Goal: Transaction & Acquisition: Book appointment/travel/reservation

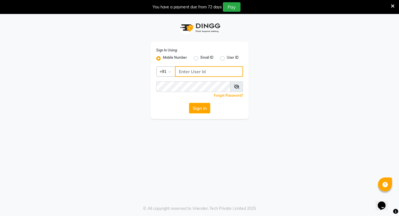
click at [185, 73] on input "Username" at bounding box center [209, 71] width 68 height 11
drag, startPoint x: 179, startPoint y: 72, endPoint x: 262, endPoint y: 73, distance: 82.6
click at [262, 73] on div "Sign In Using: Mobile Number Email ID User ID Country Code × [PHONE_NUMBER] Rem…" at bounding box center [199, 66] width 319 height 105
type input "9366908950"
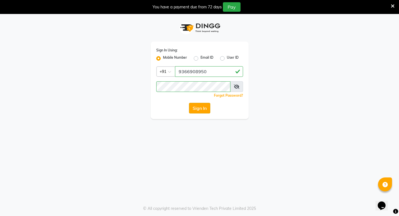
click at [197, 109] on button "Sign In" at bounding box center [199, 108] width 21 height 11
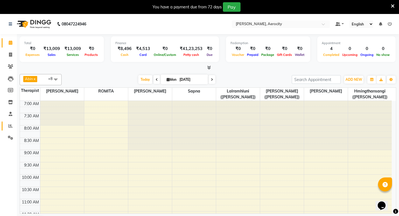
click at [11, 122] on link "Reports" at bounding box center [8, 126] width 13 height 9
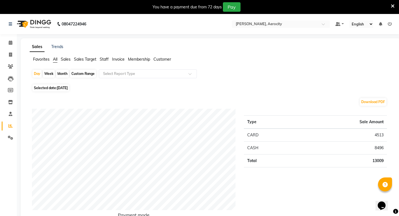
click at [107, 59] on span "Staff" at bounding box center [104, 59] width 9 height 5
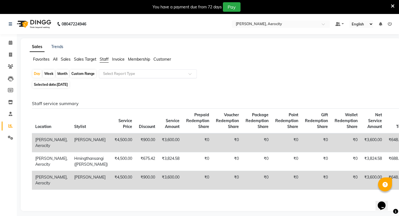
click at [108, 77] on div "Select Report Type" at bounding box center [148, 73] width 98 height 9
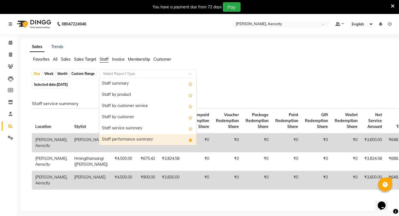
click at [117, 139] on div "Staff performance summary" at bounding box center [147, 139] width 97 height 11
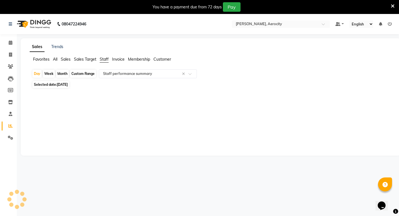
click at [59, 74] on div "Month" at bounding box center [62, 74] width 13 height 8
select select "9"
select select "2025"
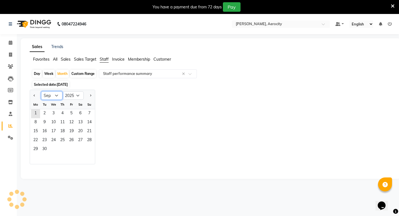
click at [56, 96] on select "Jan Feb Mar Apr May Jun [DATE] Aug Sep Oct Nov Dec" at bounding box center [51, 96] width 21 height 8
select select "8"
click at [41, 92] on select "Jan Feb Mar Apr May Jun [DATE] Aug Sep Oct Nov Dec" at bounding box center [51, 96] width 21 height 8
click at [70, 113] on span "1" at bounding box center [71, 113] width 9 height 9
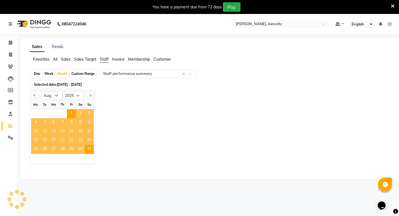
select select "full_report"
select select "csv"
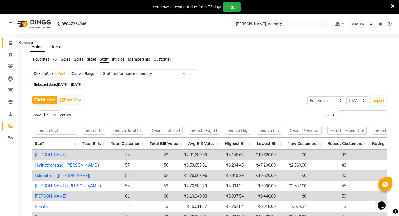
click at [11, 45] on icon at bounding box center [11, 43] width 4 height 4
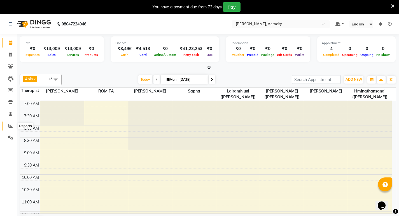
click at [11, 127] on icon at bounding box center [10, 126] width 4 height 4
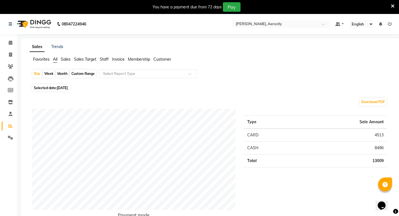
click at [60, 73] on div "Month" at bounding box center [62, 74] width 13 height 8
select select "9"
select select "2025"
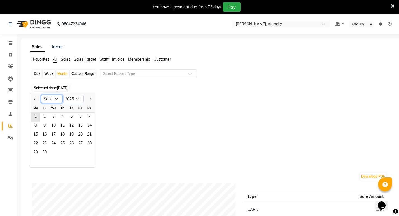
click at [55, 101] on select "Jan Feb Mar Apr May Jun [DATE] Aug Sep Oct Nov Dec" at bounding box center [51, 99] width 21 height 8
select select "8"
click at [41, 95] on select "Jan Feb Mar Apr May Jun [DATE] Aug Sep Oct Nov Dec" at bounding box center [51, 99] width 21 height 8
click at [107, 59] on span "Staff" at bounding box center [104, 59] width 9 height 5
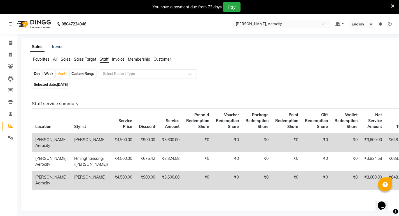
click at [109, 74] on input "text" at bounding box center [142, 74] width 81 height 6
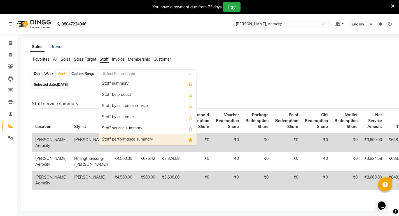
click at [110, 139] on div "Staff performance summary" at bounding box center [147, 139] width 97 height 11
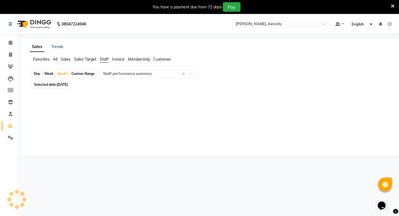
click at [62, 85] on span "[DATE]" at bounding box center [62, 85] width 11 height 4
select select "9"
select select "2025"
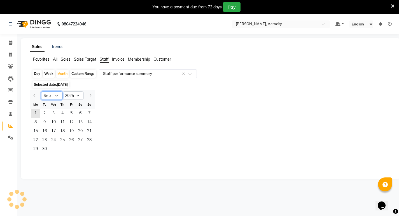
click at [56, 96] on select "Jan Feb Mar Apr May Jun [DATE] Aug Sep Oct Nov Dec" at bounding box center [51, 96] width 21 height 8
select select "8"
click at [41, 92] on select "Jan Feb Mar Apr May Jun [DATE] Aug Sep Oct Nov Dec" at bounding box center [51, 96] width 21 height 8
click at [72, 112] on span "1" at bounding box center [71, 113] width 9 height 9
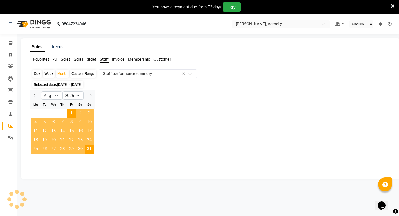
select select "full_report"
select select "csv"
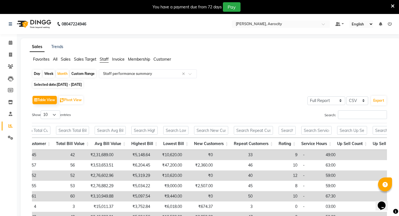
click at [10, 38] on li "Calendar" at bounding box center [8, 43] width 17 height 12
click at [11, 40] on span at bounding box center [11, 43] width 10 height 6
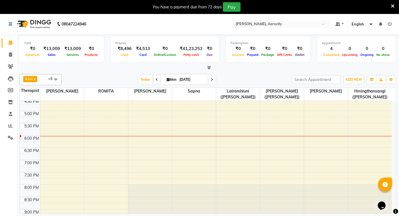
scroll to position [224, 0]
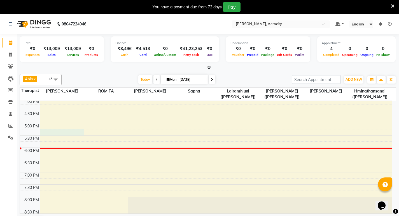
click at [50, 134] on div "7:00 AM 7:30 AM 8:00 AM 8:30 AM 9:00 AM 9:30 AM 10:00 AM 10:30 AM 11:00 AM 11:3…" at bounding box center [206, 86] width 372 height 419
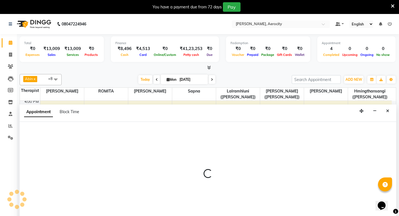
select select "48454"
select select "1035"
select select "tentative"
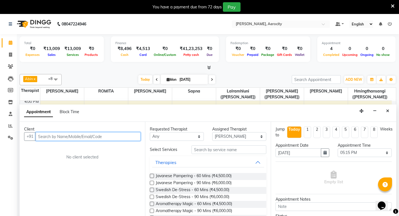
scroll to position [14, 0]
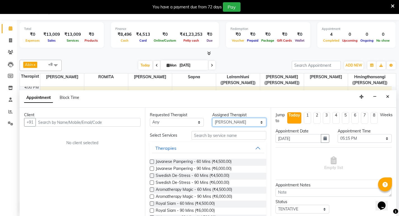
click at [257, 123] on select "Select [PERSON_NAME] ([PERSON_NAME]) [PERSON_NAME] ([PERSON_NAME]) [PERSON_NAME…" at bounding box center [239, 122] width 54 height 9
select select "48460"
click at [212, 118] on select "Select [PERSON_NAME] ([PERSON_NAME]) [PERSON_NAME] ([PERSON_NAME]) [PERSON_NAME…" at bounding box center [239, 122] width 54 height 9
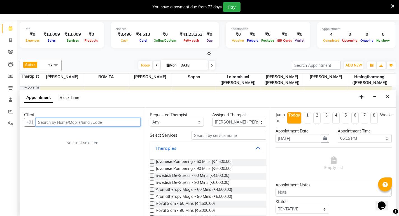
click at [95, 123] on input "text" at bounding box center [88, 122] width 105 height 9
type input "D"
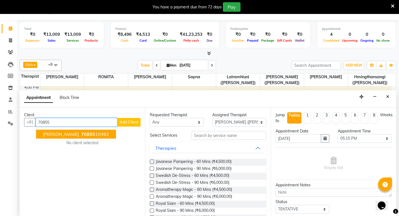
click at [98, 133] on ngb-highlight "70855 10482" at bounding box center [94, 135] width 29 height 6
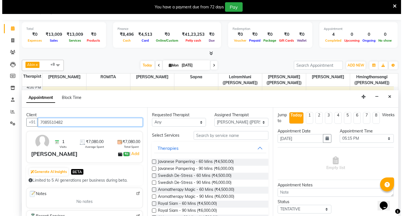
scroll to position [0, 0]
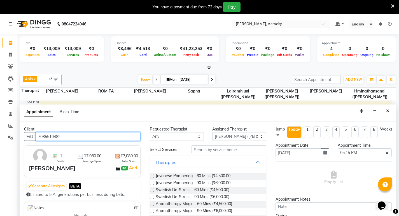
drag, startPoint x: 37, startPoint y: 135, endPoint x: 61, endPoint y: 136, distance: 23.8
click at [61, 136] on input "7085510482" at bounding box center [88, 136] width 105 height 9
type input "7085510482"
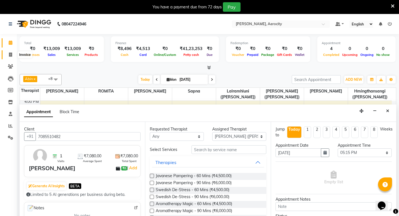
click at [13, 54] on span at bounding box center [11, 55] width 10 height 6
select select "service"
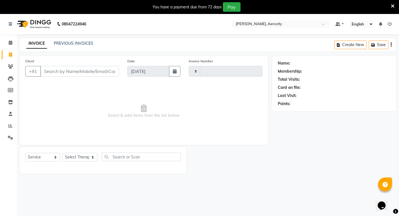
type input "1575"
select select "6403"
type input "7085510482"
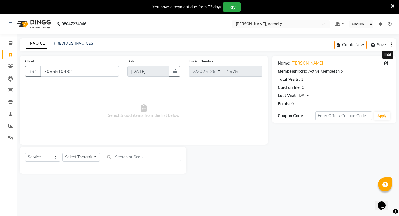
click at [385, 64] on icon at bounding box center [386, 63] width 4 height 4
select select "[DEMOGRAPHIC_DATA]"
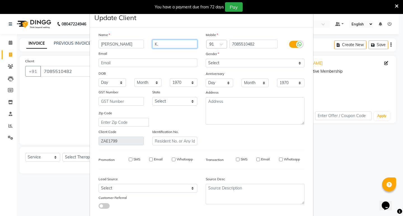
click at [162, 44] on input "K." at bounding box center [174, 44] width 45 height 9
type input "Kakchingtabam"
click at [237, 158] on input "SMS" at bounding box center [238, 160] width 4 height 4
checkbox input "true"
click at [256, 160] on input "Email" at bounding box center [258, 160] width 4 height 4
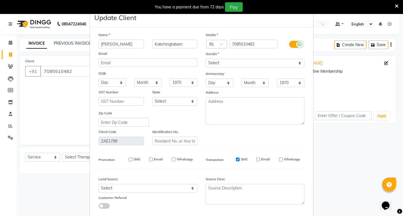
checkbox input "true"
click at [279, 159] on input "Whatsapp" at bounding box center [281, 160] width 4 height 4
checkbox input "true"
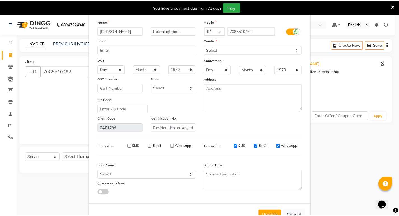
scroll to position [32, 0]
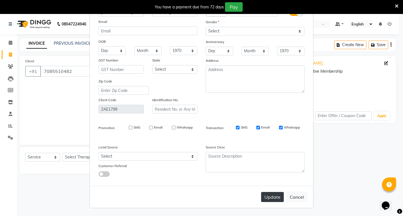
click at [274, 197] on button "Update" at bounding box center [272, 197] width 23 height 10
select select
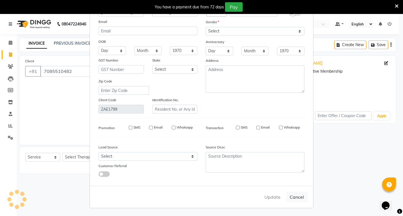
select select
checkbox input "false"
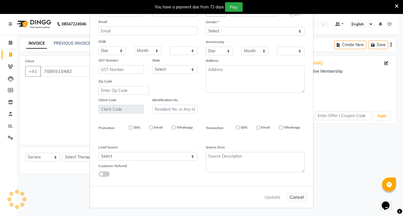
checkbox input "false"
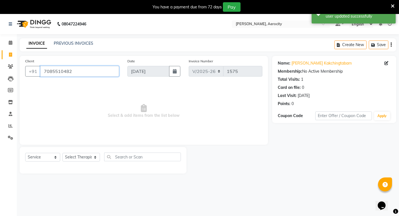
drag, startPoint x: 43, startPoint y: 71, endPoint x: 78, endPoint y: 71, distance: 34.2
click at [78, 71] on input "7085510482" at bounding box center [79, 71] width 79 height 11
click at [10, 41] on icon at bounding box center [11, 43] width 4 height 4
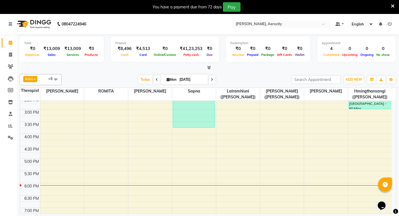
scroll to position [196, 0]
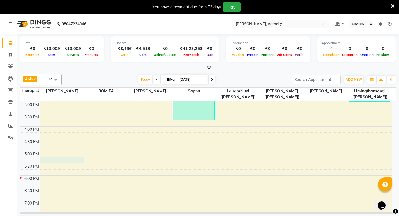
click at [43, 162] on div "7:00 AM 7:30 AM 8:00 AM 8:30 AM 9:00 AM 9:30 AM 10:00 AM 10:30 AM 11:00 AM 11:3…" at bounding box center [206, 114] width 372 height 419
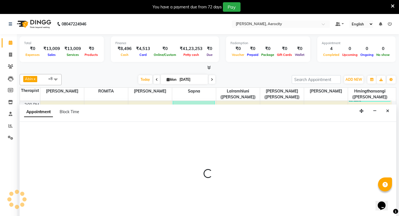
select select "48454"
select select "1035"
select select "tentative"
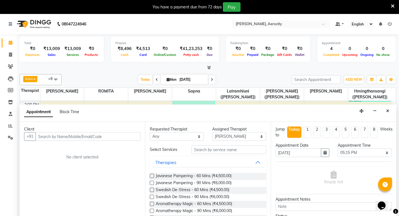
scroll to position [14, 0]
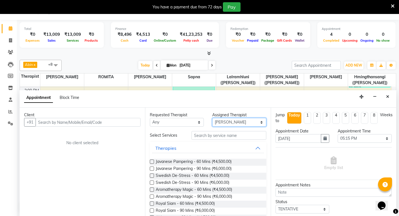
click at [258, 122] on select "Select [PERSON_NAME] ([PERSON_NAME]) [PERSON_NAME] ([PERSON_NAME]) [PERSON_NAME…" at bounding box center [239, 122] width 54 height 9
select select "48460"
click at [212, 118] on select "Select [PERSON_NAME] ([PERSON_NAME]) [PERSON_NAME] ([PERSON_NAME]) [PERSON_NAME…" at bounding box center [239, 122] width 54 height 9
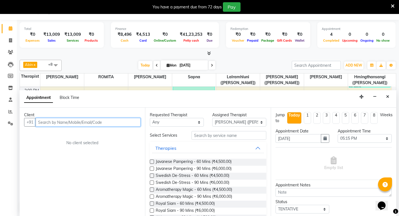
click at [92, 122] on input "text" at bounding box center [88, 122] width 105 height 9
paste input "7085510482"
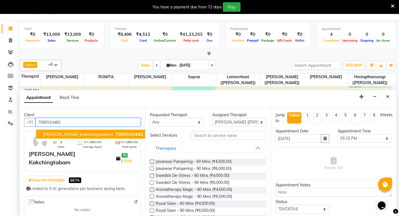
click at [115, 133] on span "7085510482" at bounding box center [129, 135] width 28 height 6
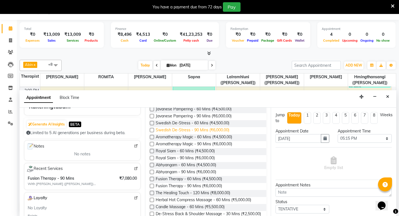
scroll to position [56, 0]
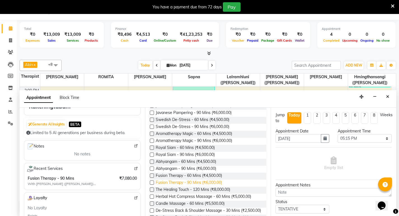
type input "7085510482"
click at [181, 182] on span "Fusion Therapy - 90 Mins (₹6,000.00)" at bounding box center [189, 183] width 66 height 7
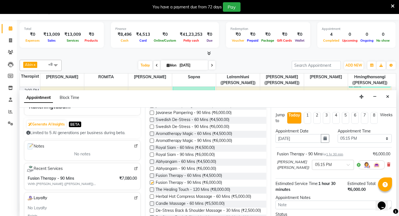
checkbox input "false"
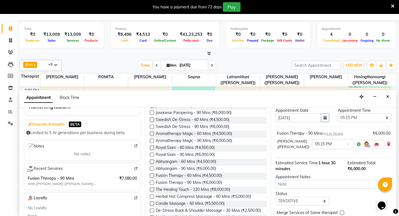
scroll to position [45, 0]
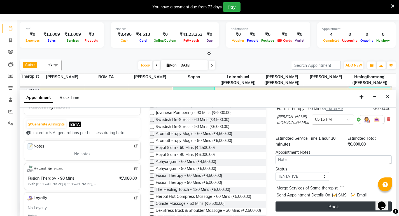
click at [336, 207] on button "Book" at bounding box center [333, 207] width 116 height 10
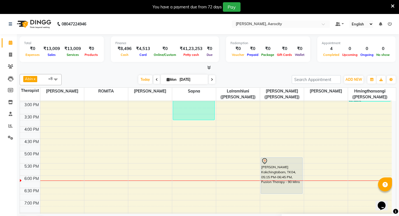
scroll to position [168, 0]
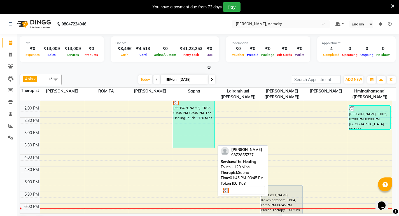
click at [195, 128] on div "[PERSON_NAME], TK03, 01:45 PM-03:45 PM, The Healing Touch - 120 Mins" at bounding box center [193, 124] width 41 height 48
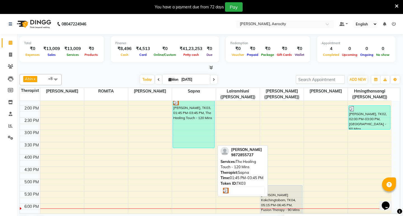
select select "3"
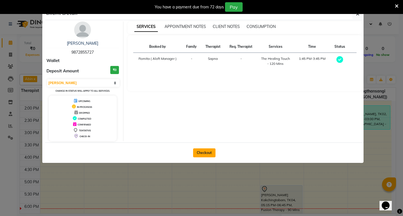
click at [208, 153] on button "Checkout" at bounding box center [204, 153] width 22 height 9
select select "service"
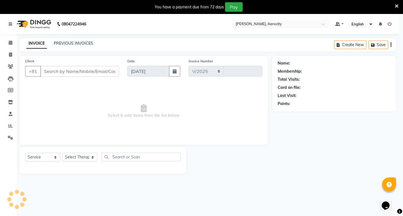
select select "6403"
type input "1575"
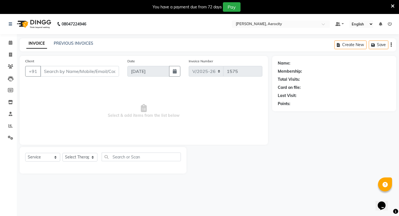
scroll to position [14, 0]
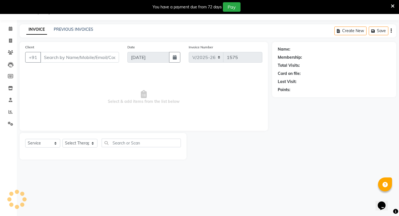
type input "9872855727"
select select "48457"
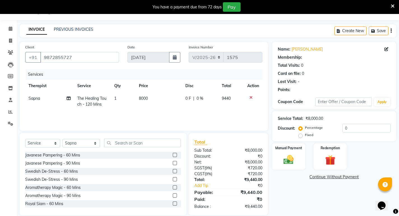
scroll to position [22, 0]
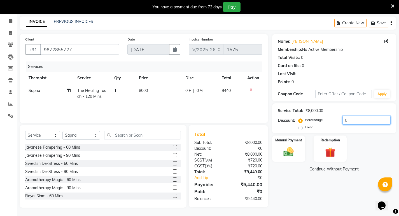
drag, startPoint x: 350, startPoint y: 121, endPoint x: 341, endPoint y: 121, distance: 8.7
click at [342, 121] on input "0" at bounding box center [366, 120] width 48 height 9
type input "15"
click at [286, 148] on img at bounding box center [288, 152] width 17 height 12
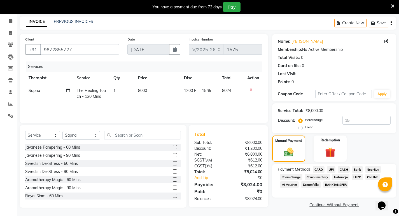
click at [289, 177] on span "Room Charge" at bounding box center [291, 177] width 23 height 6
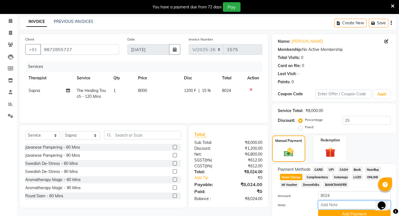
click at [329, 201] on input "Note:" at bounding box center [354, 205] width 73 height 9
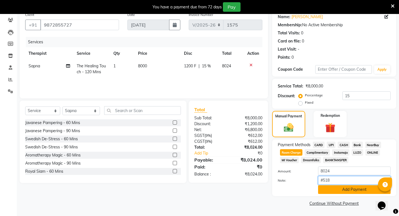
type input "#518"
click at [343, 190] on button "Add Payment" at bounding box center [354, 190] width 73 height 9
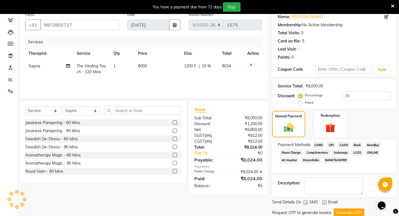
scroll to position [66, 0]
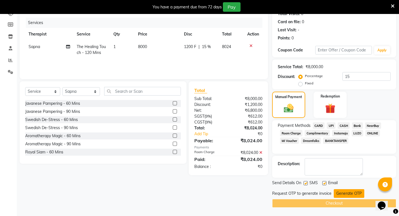
click at [342, 194] on button "Generate OTP" at bounding box center [349, 194] width 31 height 9
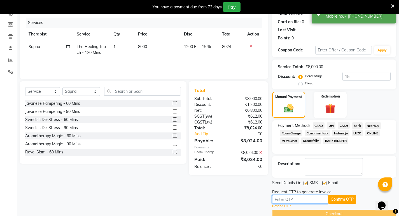
click at [298, 200] on input "text" at bounding box center [300, 199] width 56 height 9
type input "6656"
click at [340, 199] on button "Confirm OTP" at bounding box center [342, 199] width 28 height 9
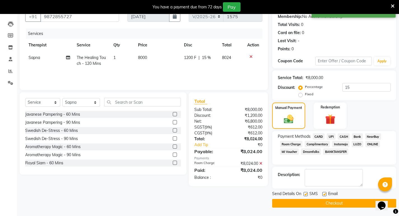
scroll to position [55, 0]
click at [340, 203] on button "Checkout" at bounding box center [334, 203] width 124 height 9
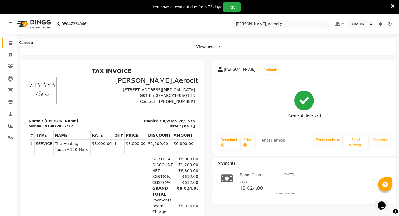
click at [9, 41] on icon at bounding box center [11, 43] width 4 height 4
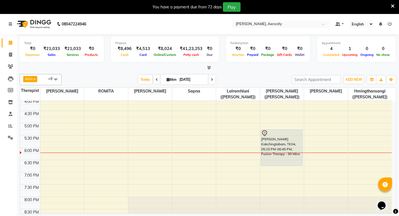
scroll to position [84, 0]
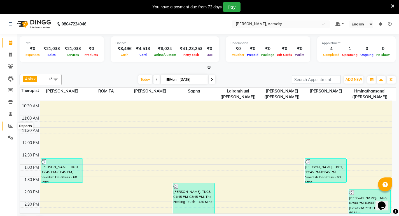
click at [11, 125] on icon at bounding box center [10, 126] width 4 height 4
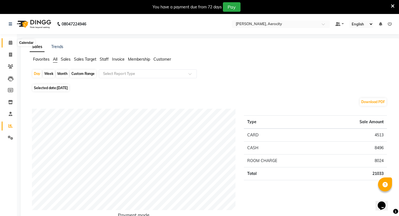
click at [7, 41] on span at bounding box center [11, 43] width 10 height 6
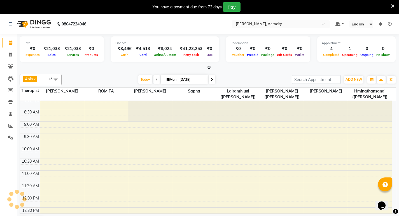
scroll to position [271, 0]
